Goal: Navigation & Orientation: Go to known website

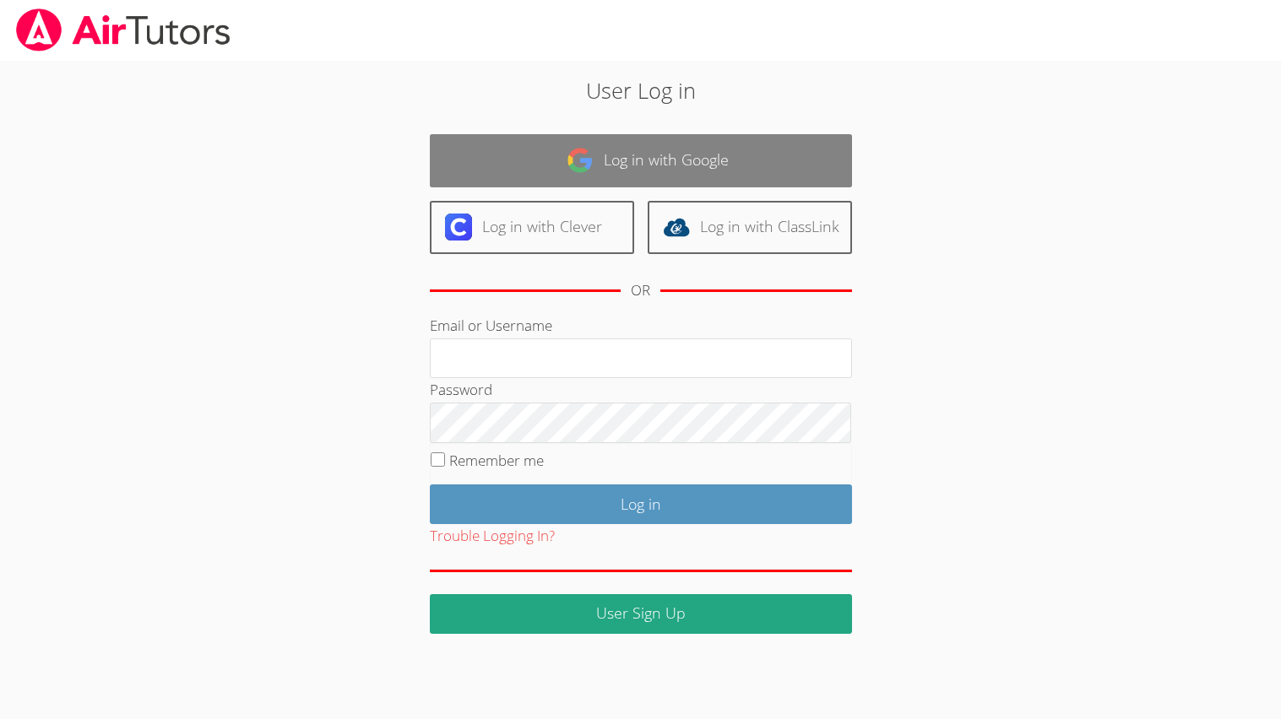
click at [667, 169] on link "Log in with Google" at bounding box center [641, 160] width 422 height 53
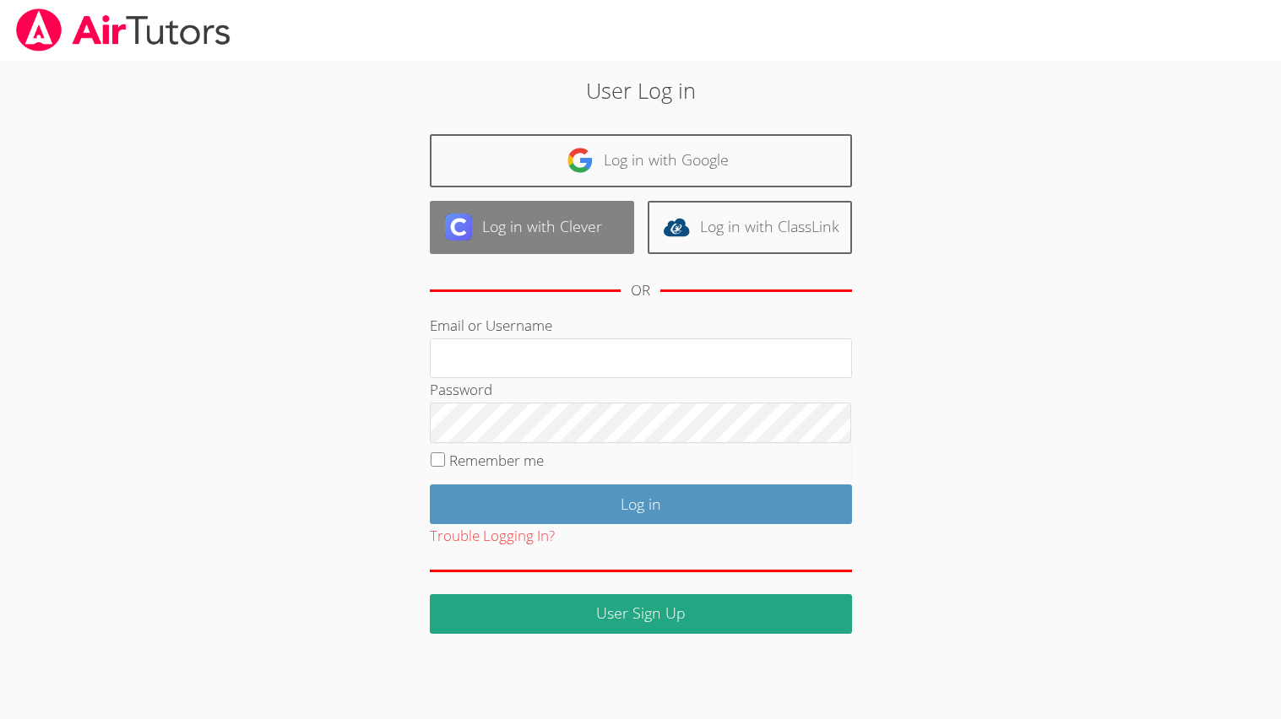
click at [625, 236] on link "Log in with Clever" at bounding box center [532, 227] width 204 height 53
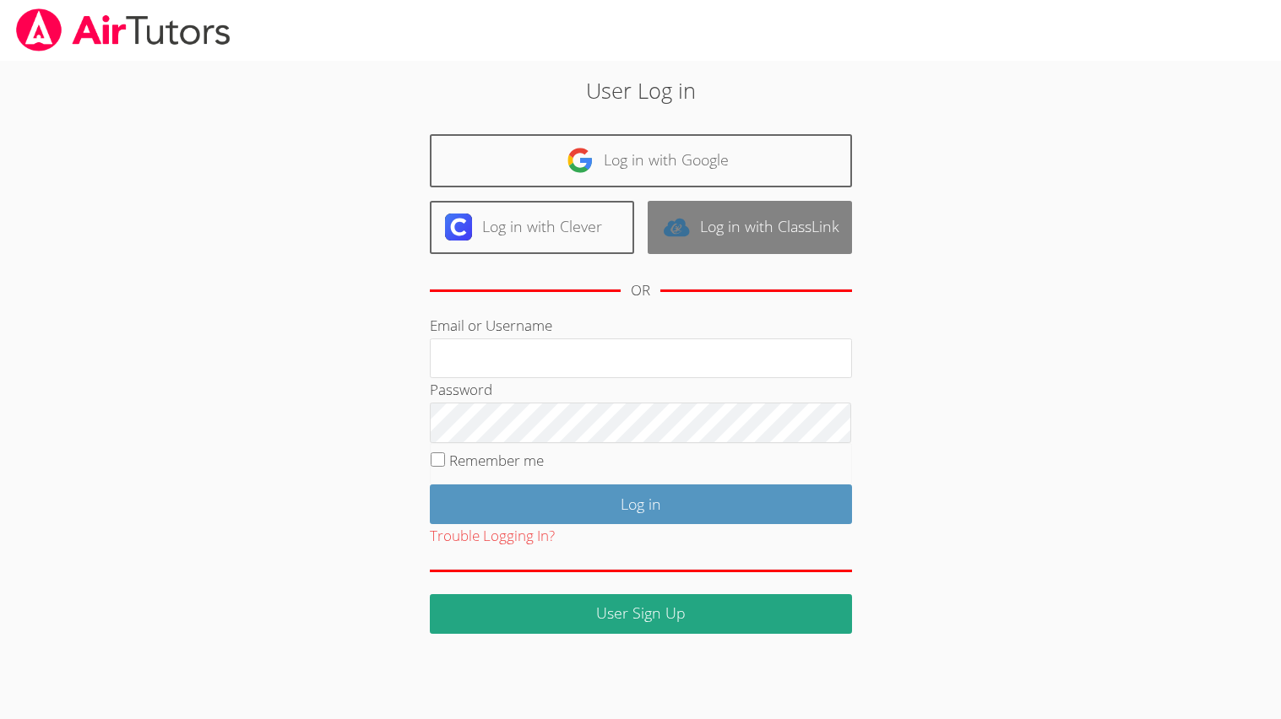
click at [748, 217] on link "Log in with ClassLink" at bounding box center [750, 227] width 204 height 53
